Goal: Check status

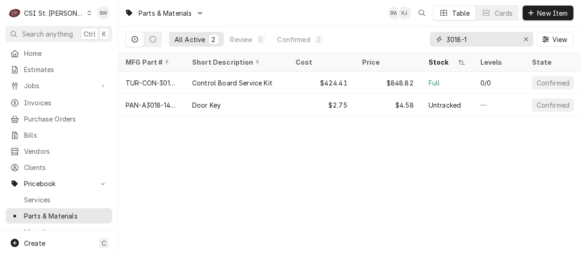
drag, startPoint x: 478, startPoint y: 38, endPoint x: 423, endPoint y: 36, distance: 55.4
click at [423, 36] on div "All Active 2 Review 0 Confirmed 2 3018-1 View" at bounding box center [350, 39] width 448 height 26
type input "z"
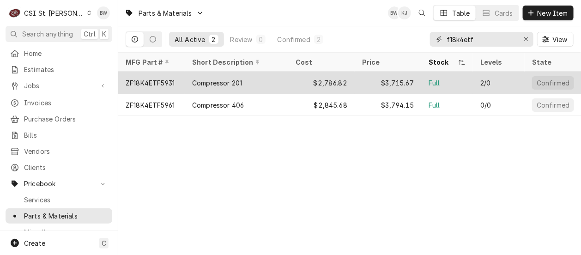
type input "f18k4etf"
click at [160, 81] on div "ZF18K4ETF5931" at bounding box center [150, 83] width 49 height 10
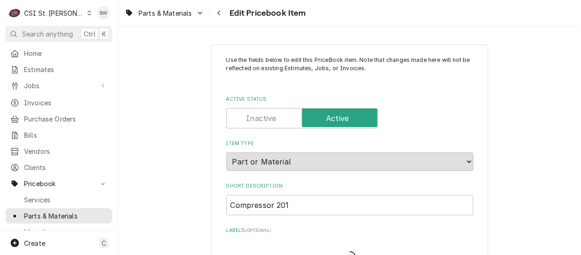
type textarea "x"
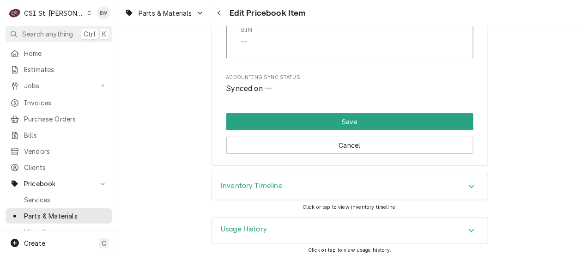
scroll to position [7998, 0]
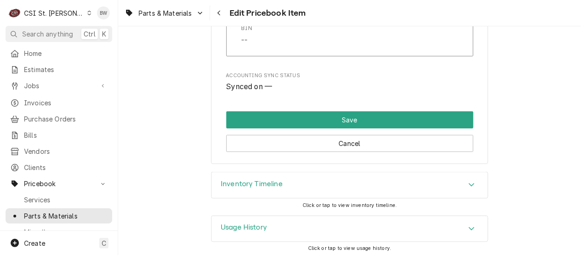
click at [269, 181] on h3 "Inventory Timeline" at bounding box center [252, 184] width 62 height 9
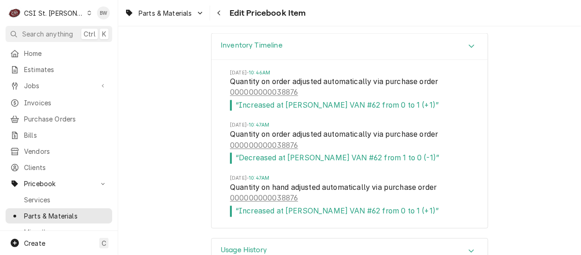
scroll to position [8159, 0]
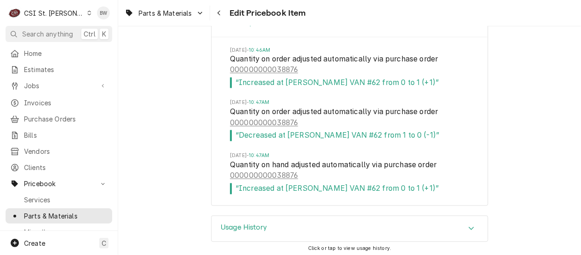
click at [226, 224] on h3 "Usage History" at bounding box center [244, 228] width 46 height 9
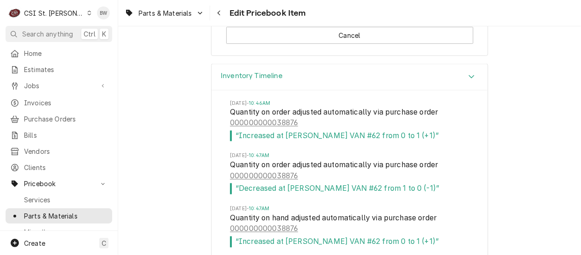
scroll to position [8198, 0]
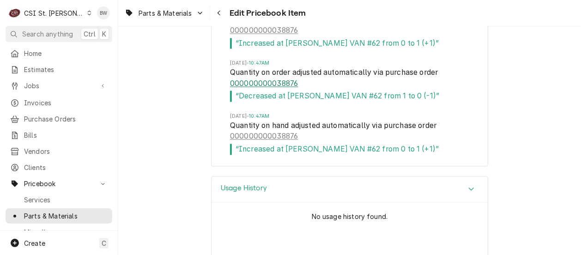
click at [276, 80] on link "000000000038876" at bounding box center [264, 84] width 68 height 11
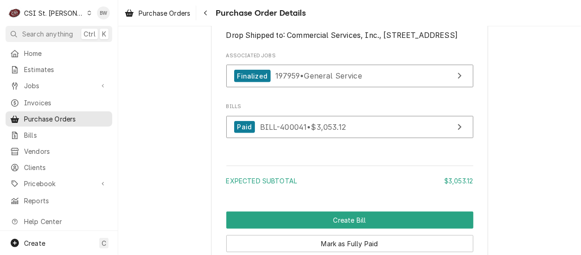
scroll to position [1358, 0]
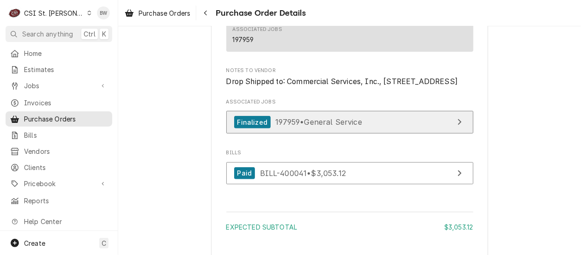
click at [284, 127] on span "197959 • General Service" at bounding box center [318, 121] width 87 height 9
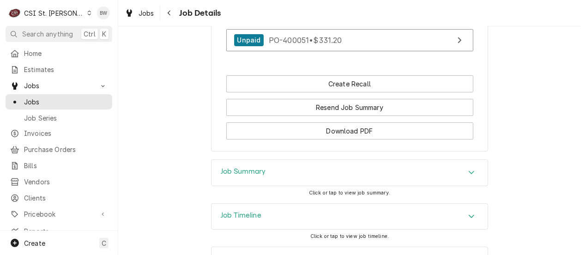
scroll to position [1214, 0]
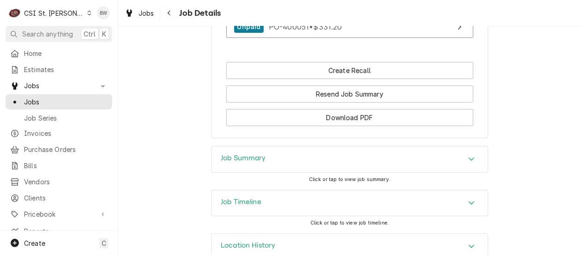
click at [239, 154] on h3 "Job Summary" at bounding box center [243, 158] width 45 height 9
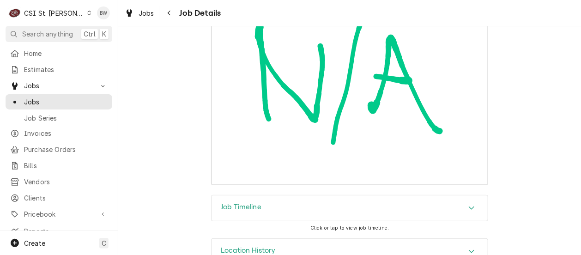
scroll to position [5099, 0]
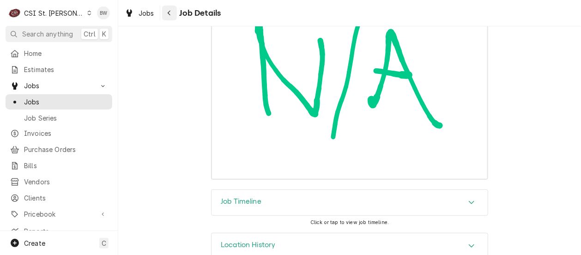
click at [166, 11] on div "Navigate back" at bounding box center [169, 12] width 9 height 9
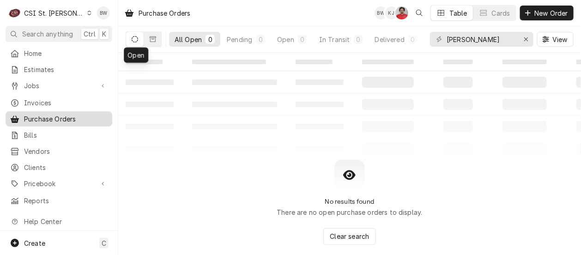
click at [48, 114] on span "Purchase Orders" at bounding box center [66, 119] width 84 height 10
click at [54, 11] on div "CSI St. [PERSON_NAME]" at bounding box center [54, 13] width 60 height 10
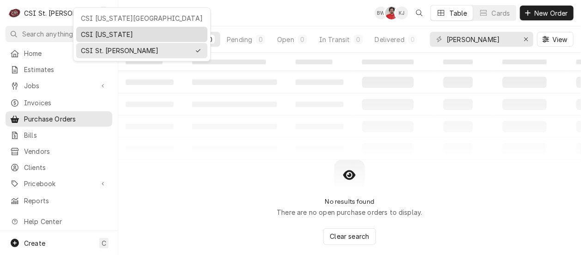
click at [99, 31] on div "CSI [US_STATE]" at bounding box center [142, 35] width 122 height 10
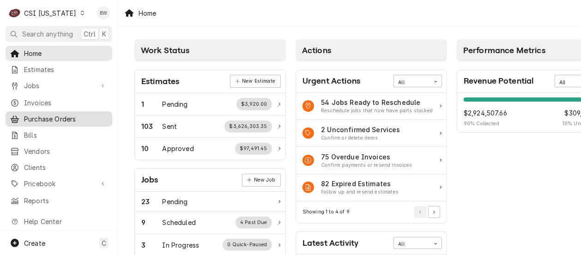
click at [45, 115] on span "Purchase Orders" at bounding box center [66, 119] width 84 height 10
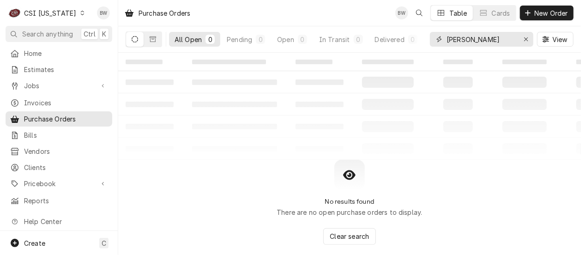
drag, startPoint x: 468, startPoint y: 41, endPoint x: 431, endPoint y: 39, distance: 36.5
click at [431, 39] on div "[PERSON_NAME]" at bounding box center [481, 39] width 103 height 15
type input "arvesta"
click at [80, 13] on icon "Dynamic Content Wrapper" at bounding box center [82, 13] width 4 height 5
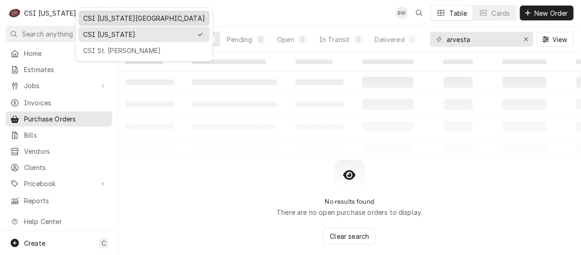
click at [95, 17] on div "CSI [US_STATE][GEOGRAPHIC_DATA]" at bounding box center [144, 18] width 122 height 10
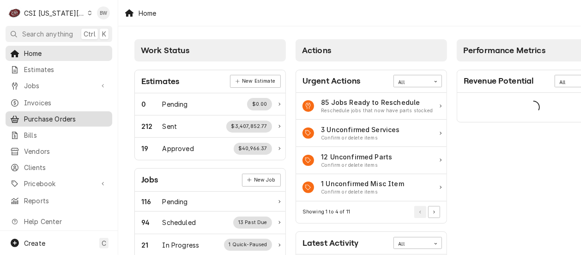
click at [52, 115] on span "Purchase Orders" at bounding box center [66, 119] width 84 height 10
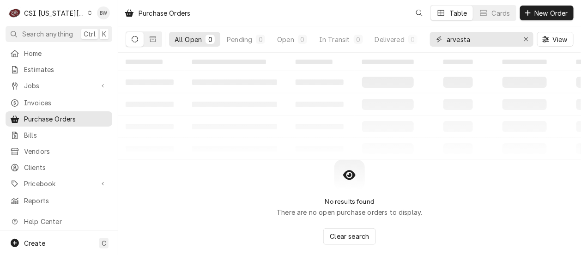
click at [485, 40] on input "arvesta" at bounding box center [481, 39] width 69 height 15
drag, startPoint x: 484, startPoint y: 40, endPoint x: 437, endPoint y: 42, distance: 46.7
click at [437, 42] on div "arvesta" at bounding box center [481, 39] width 103 height 15
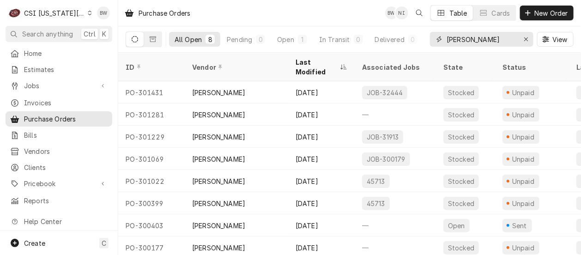
type input "[PERSON_NAME]"
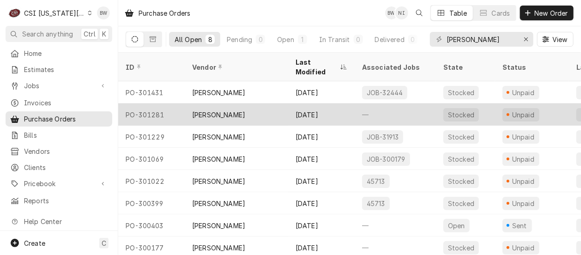
click at [152, 103] on div "PO-301281" at bounding box center [151, 114] width 66 height 22
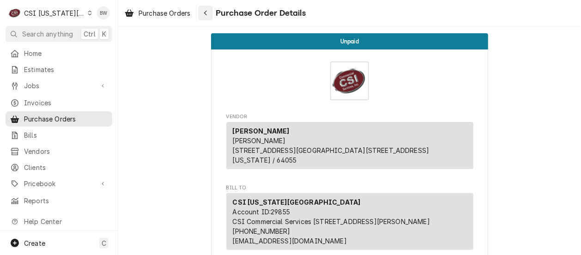
click at [206, 16] on icon "Navigate back" at bounding box center [206, 13] width 4 height 6
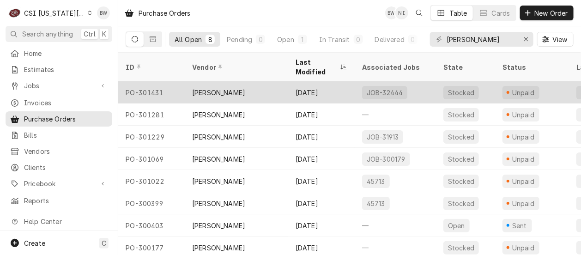
click at [153, 81] on div "PO-301431" at bounding box center [151, 92] width 66 height 22
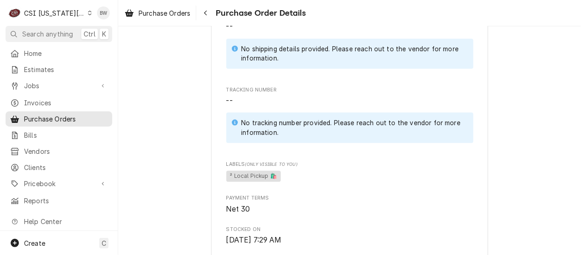
scroll to position [185, 0]
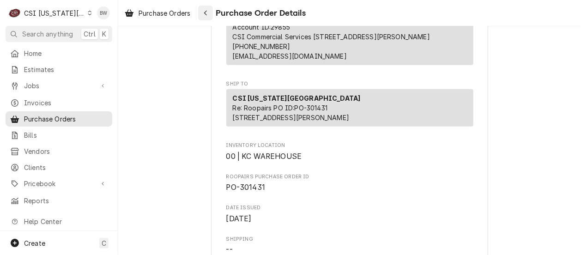
click at [212, 14] on button "Navigate back" at bounding box center [205, 13] width 15 height 15
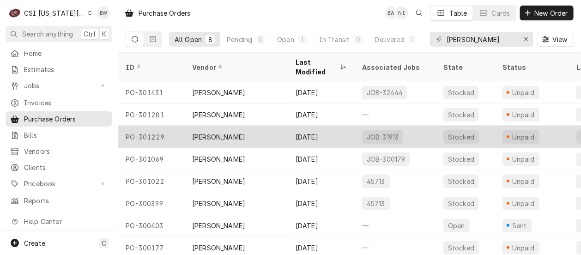
click at [161, 126] on div "PO-301229" at bounding box center [151, 137] width 66 height 22
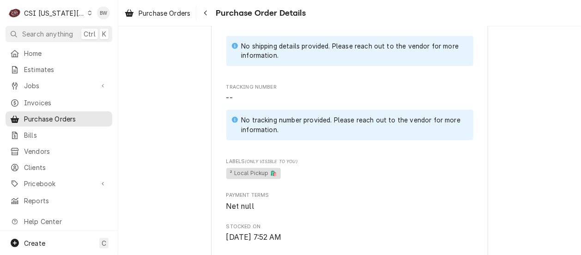
scroll to position [369, 0]
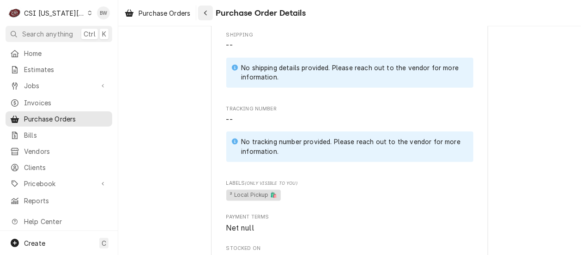
click at [203, 9] on div "Navigate back" at bounding box center [205, 12] width 9 height 9
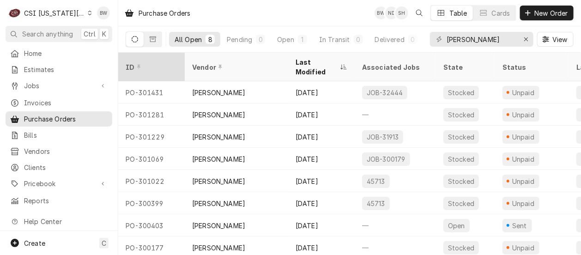
click at [141, 62] on div "ID" at bounding box center [151, 67] width 50 height 10
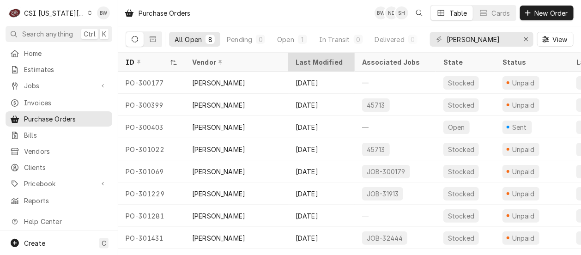
click at [326, 60] on div "Last Modified" at bounding box center [321, 62] width 50 height 10
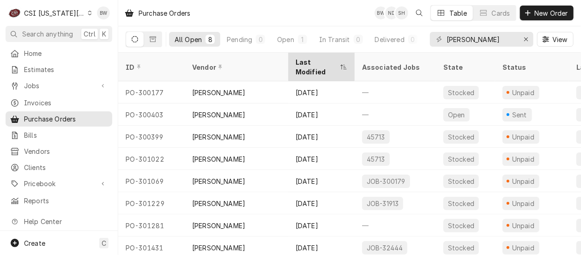
click at [326, 63] on div "Last Modified" at bounding box center [317, 66] width 42 height 19
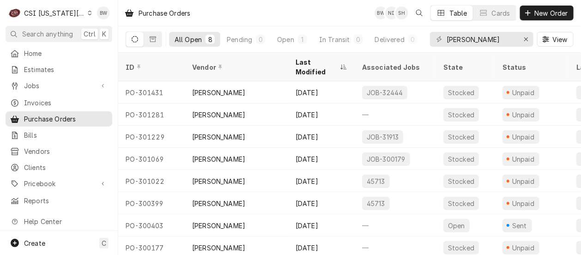
click at [76, 12] on div "C CSI [US_STATE] City" at bounding box center [50, 13] width 89 height 18
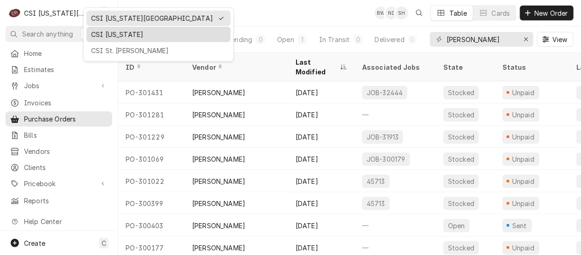
click at [99, 30] on div "CSI [US_STATE]" at bounding box center [158, 35] width 135 height 10
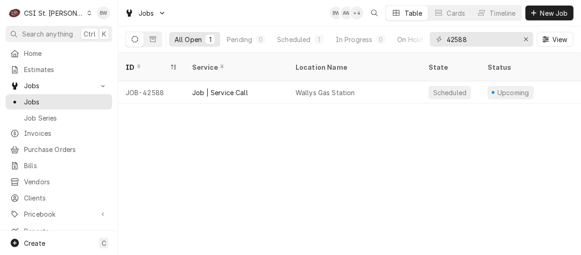
click at [56, 11] on div "CSI St. [PERSON_NAME]" at bounding box center [54, 13] width 60 height 10
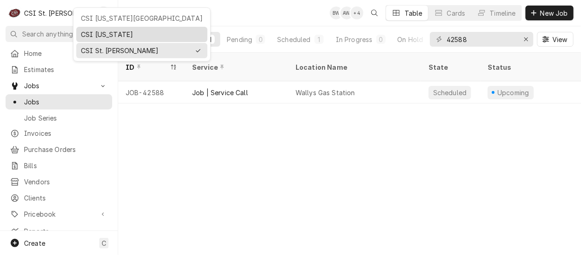
click at [91, 30] on div "CSI [US_STATE]" at bounding box center [142, 35] width 122 height 10
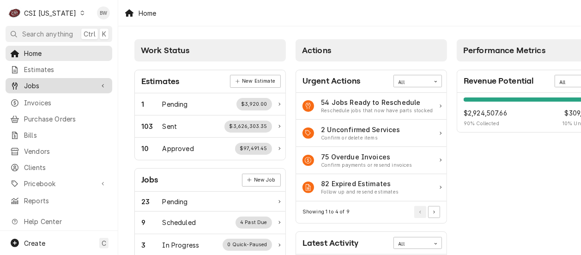
click at [44, 85] on span "Jobs" at bounding box center [59, 86] width 70 height 10
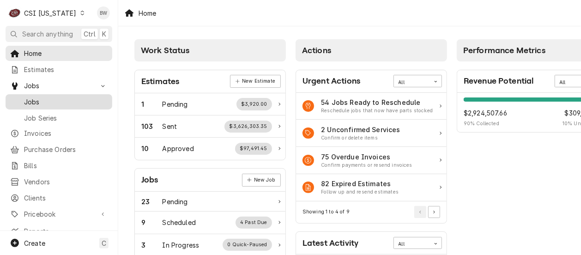
click at [45, 97] on span "Jobs" at bounding box center [66, 102] width 84 height 10
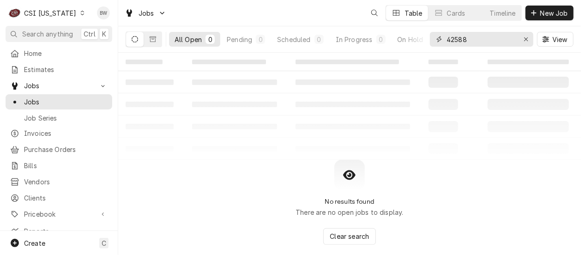
drag, startPoint x: 473, startPoint y: 39, endPoint x: 429, endPoint y: 40, distance: 43.4
click at [429, 40] on div "All Open 0 Pending 0 Scheduled 0 In Progress 0 On Hold 0 Completed 0 42588 View" at bounding box center [350, 39] width 448 height 26
type input "10490"
click at [151, 42] on icon "Dynamic Content Wrapper" at bounding box center [153, 39] width 6 height 6
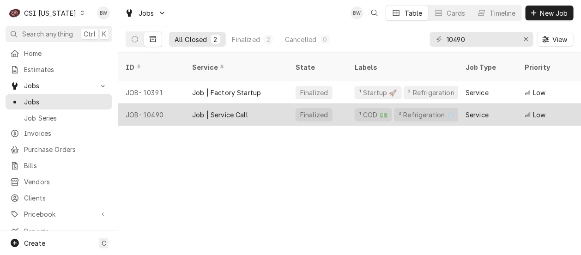
click at [158, 103] on div "JOB-10490" at bounding box center [151, 114] width 66 height 22
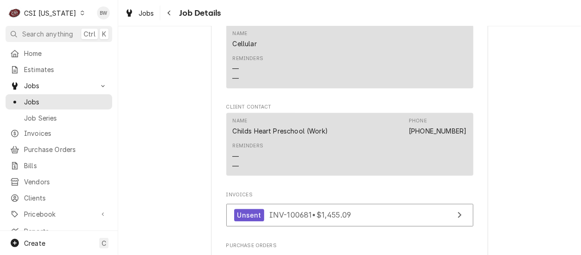
scroll to position [924, 0]
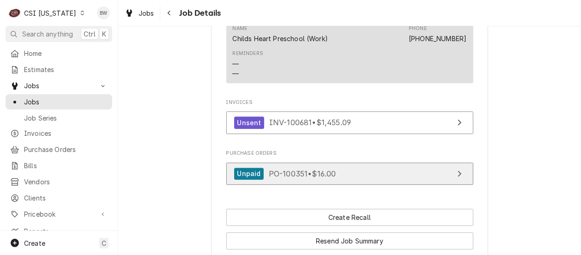
click at [297, 172] on span "PO-100351 • $16.00" at bounding box center [302, 173] width 67 height 9
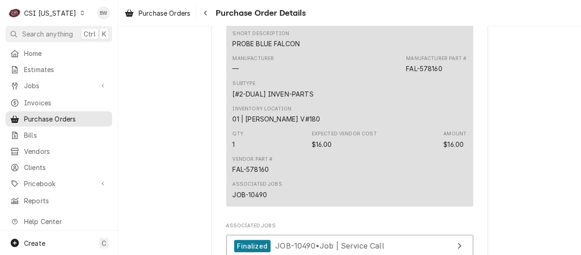
scroll to position [647, 0]
